Goal: Find specific page/section: Find specific page/section

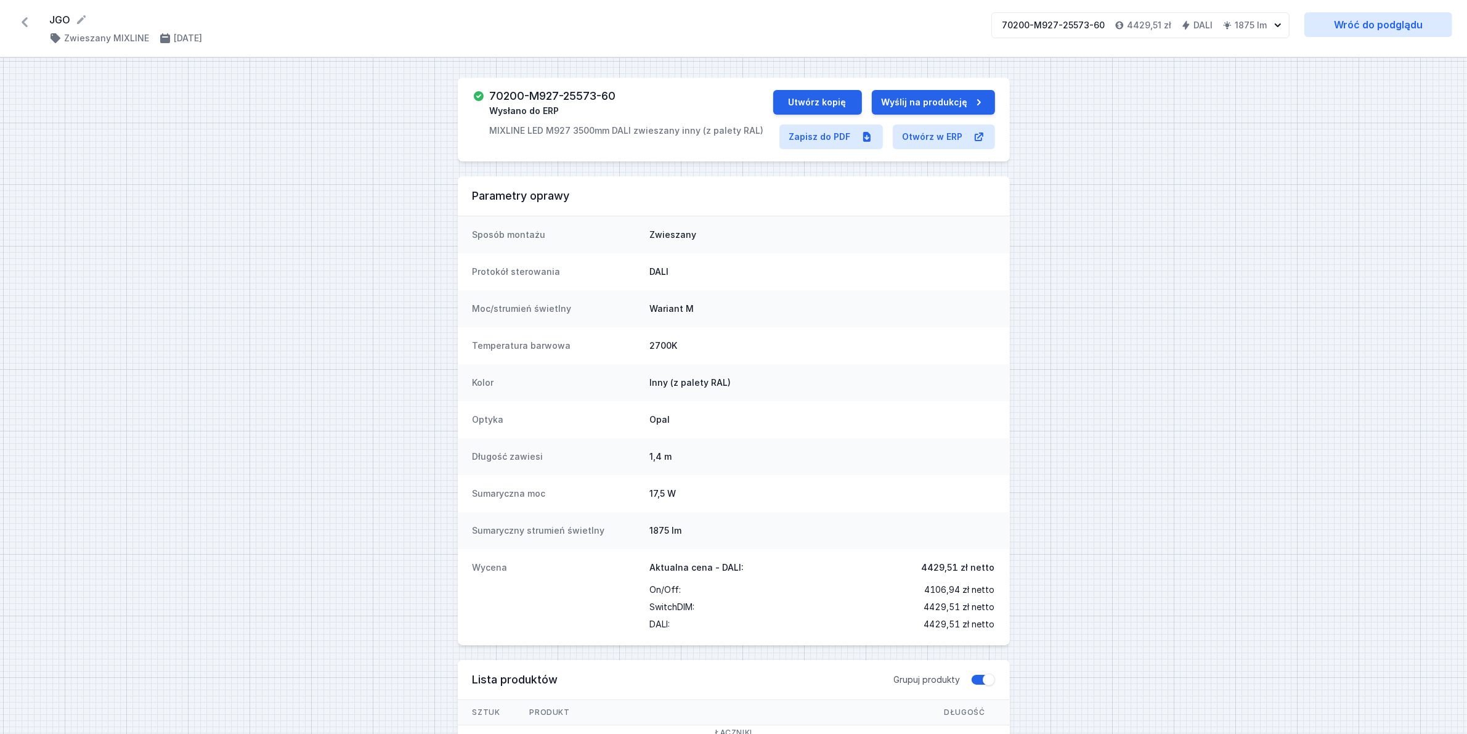
click at [26, 23] on icon at bounding box center [25, 22] width 20 height 20
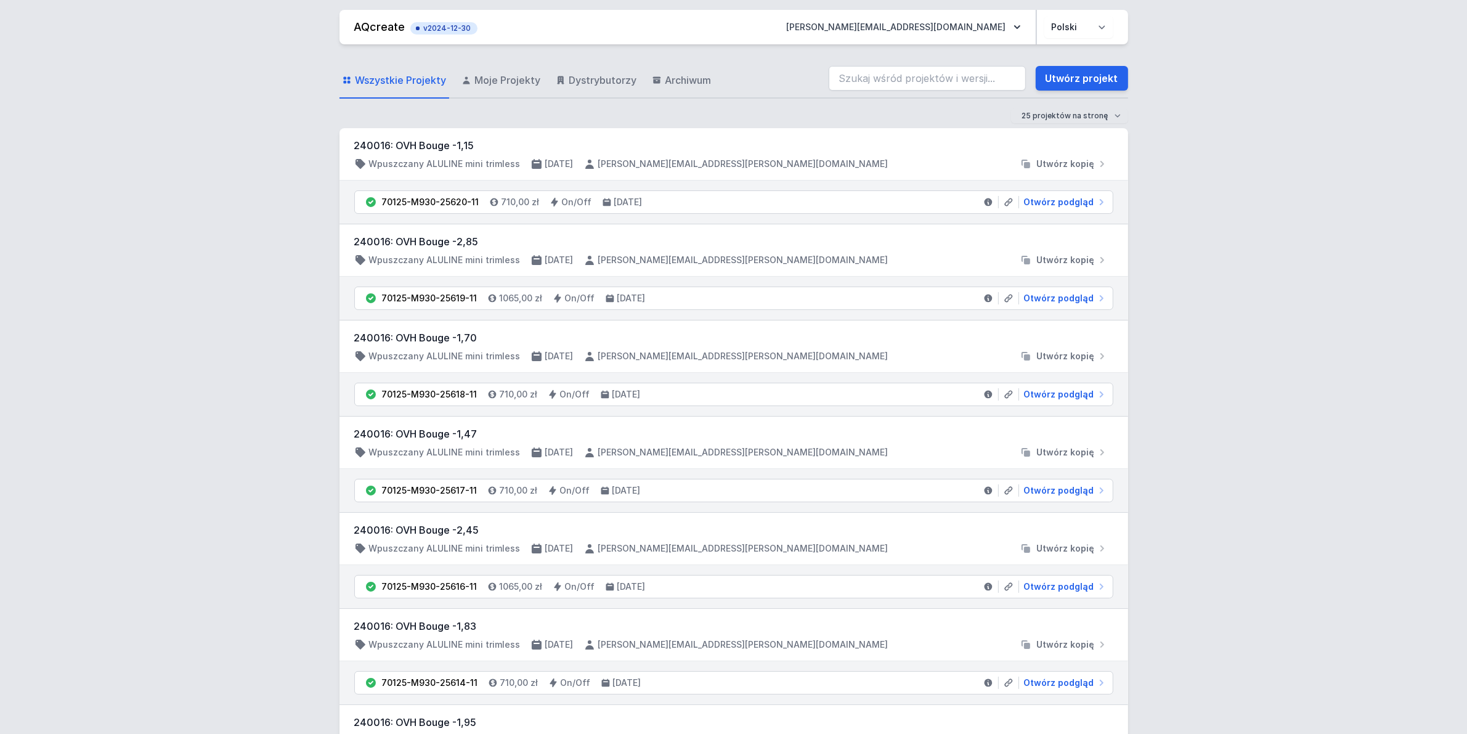
click at [854, 63] on div "Wszystkie Projekty Moje Projekty Dystrybutorzy Archiwum Utwórz projekt" at bounding box center [734, 78] width 789 height 39
click at [867, 68] on input "search" at bounding box center [927, 78] width 197 height 25
paste input "70201-M927-25572-12"
type input "70201-M927-25572-12"
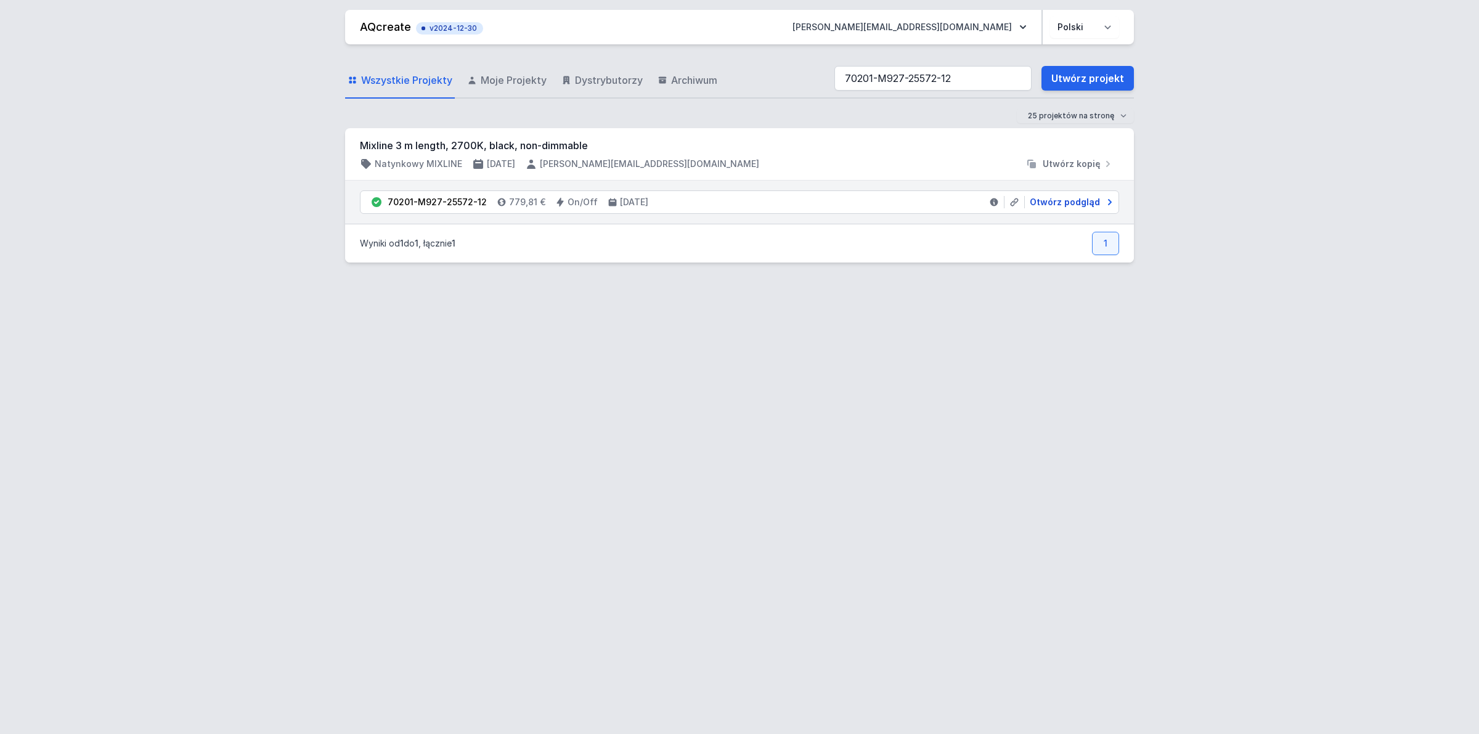
click at [1082, 202] on span "Otwórz podgląd" at bounding box center [1065, 202] width 70 height 12
select select "2700"
select select "2"
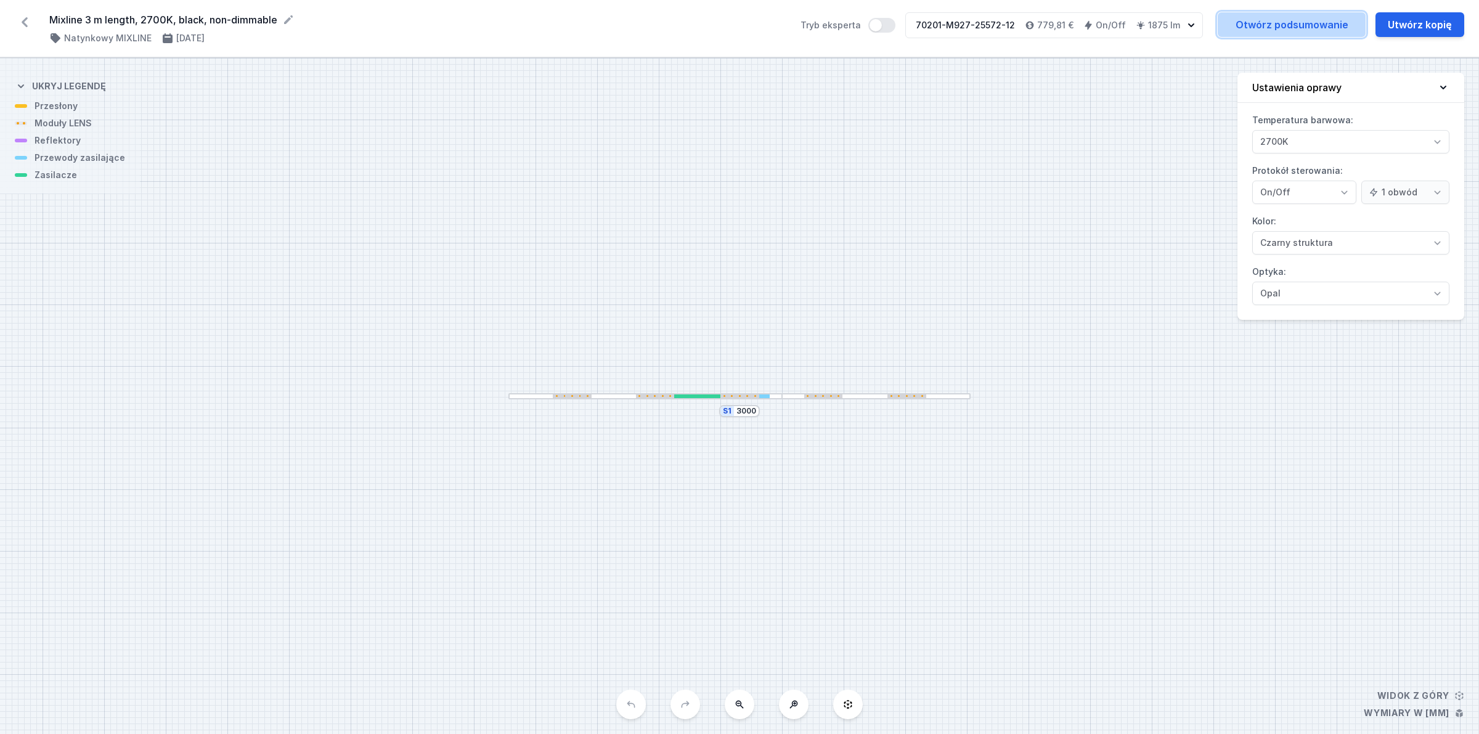
click at [1281, 19] on link "Otwórz podsumowanie" at bounding box center [1292, 24] width 148 height 25
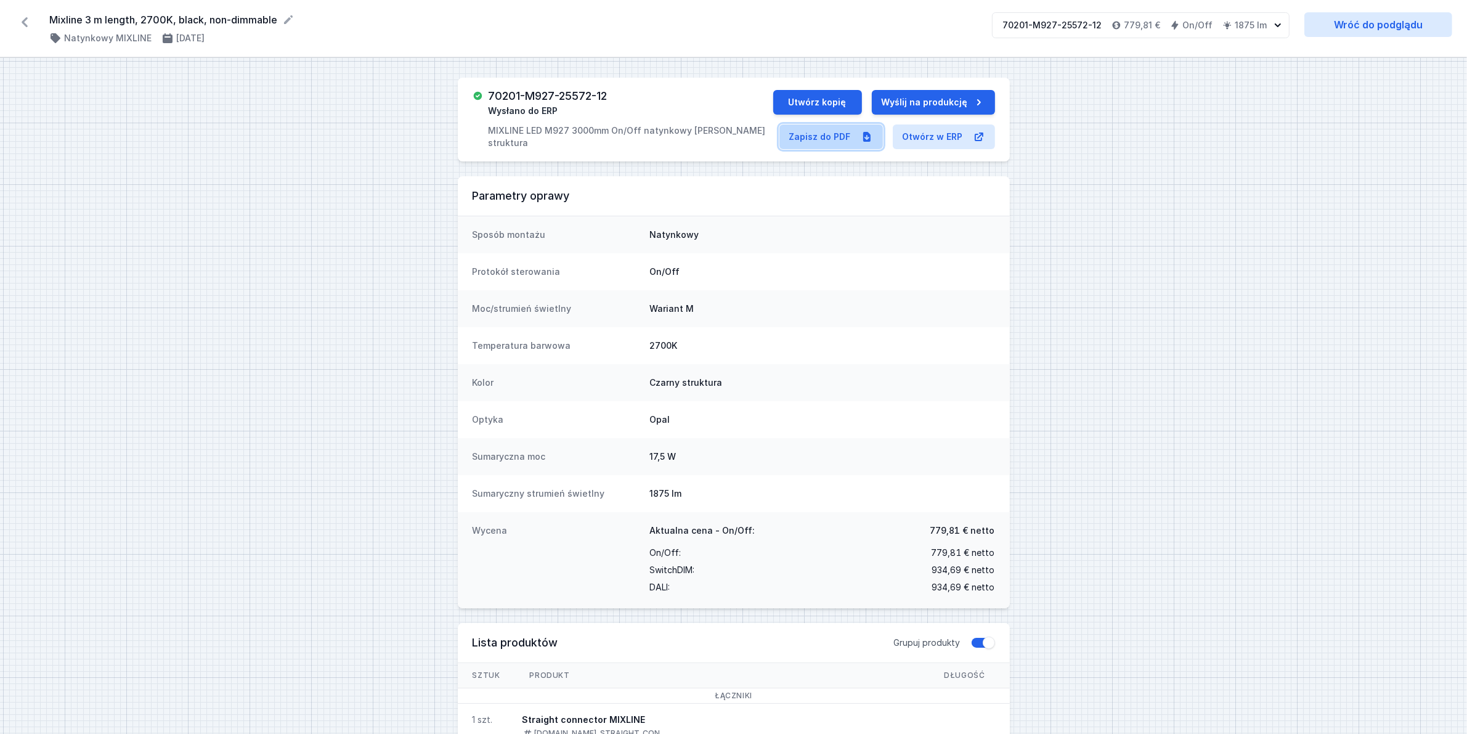
click at [839, 139] on link "Zapisz do PDF" at bounding box center [832, 136] width 104 height 25
